Goal: Task Accomplishment & Management: Use online tool/utility

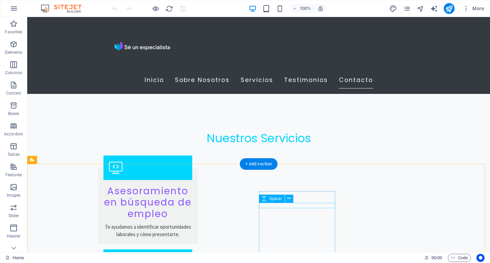
scroll to position [918, 0]
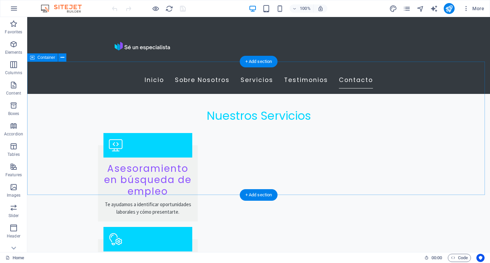
scroll to position [941, 0]
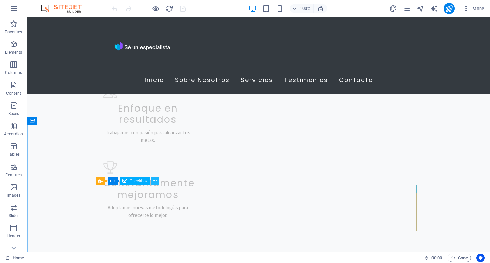
click at [152, 183] on button at bounding box center [155, 181] width 8 height 8
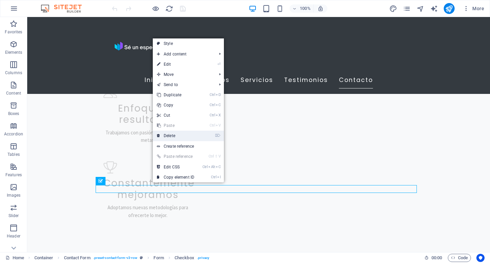
drag, startPoint x: 177, startPoint y: 136, endPoint x: 158, endPoint y: 163, distance: 33.1
click at [177, 136] on link "⌦ Delete" at bounding box center [176, 136] width 46 height 10
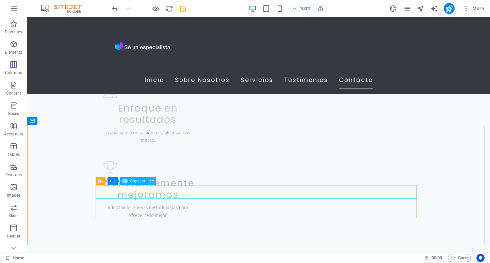
click at [153, 181] on icon at bounding box center [152, 181] width 4 height 7
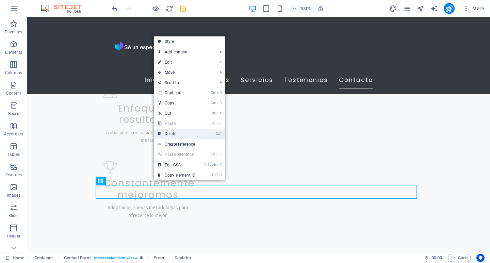
drag, startPoint x: 178, startPoint y: 130, endPoint x: 138, endPoint y: 167, distance: 54.4
click at [178, 130] on link "⌦ Delete" at bounding box center [177, 134] width 46 height 10
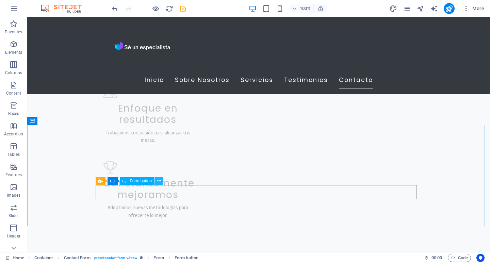
click at [158, 179] on icon at bounding box center [159, 181] width 4 height 7
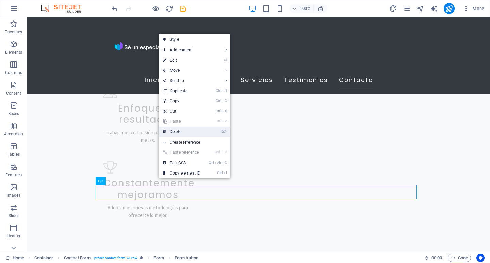
click at [184, 135] on link "⌦ Delete" at bounding box center [182, 132] width 46 height 10
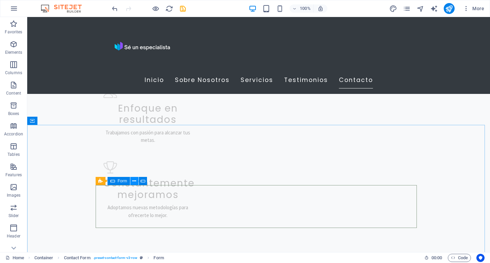
click at [135, 183] on icon at bounding box center [134, 181] width 4 height 7
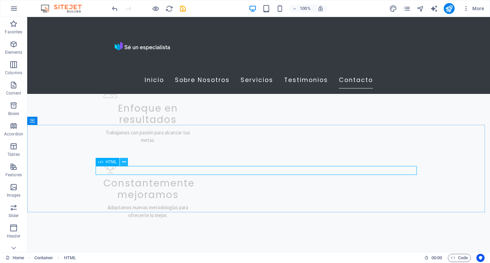
click at [123, 164] on icon at bounding box center [124, 161] width 4 height 7
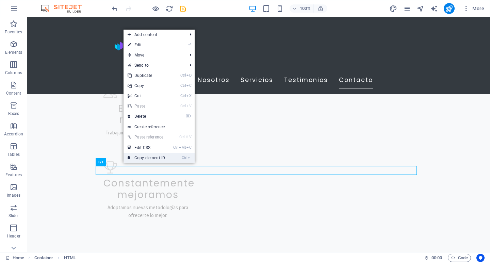
click at [128, 160] on icon at bounding box center [129, 158] width 3 height 10
